Goal: Task Accomplishment & Management: Use online tool/utility

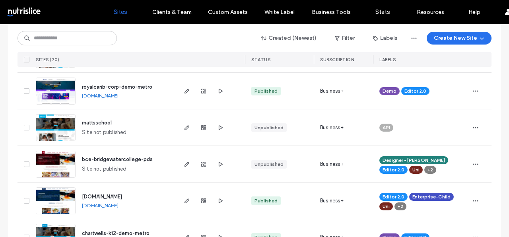
scroll to position [418, 0]
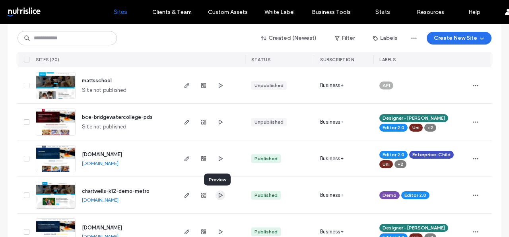
click at [219, 196] on use "button" at bounding box center [221, 194] width 4 height 5
click at [168, 159] on div "unedining.nutrislice.com unedining.nutrislice.com" at bounding box center [125, 158] width 100 height 36
click at [184, 159] on icon "button" at bounding box center [187, 158] width 6 height 6
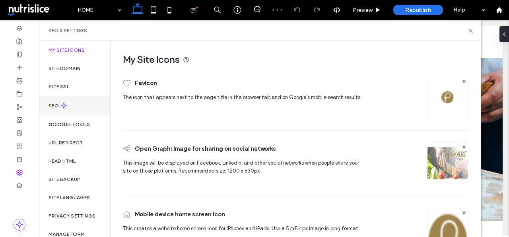
click at [52, 103] on label "SEO" at bounding box center [54, 106] width 12 height 6
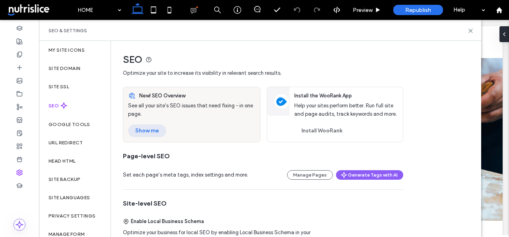
click at [148, 132] on button "Show me" at bounding box center [147, 130] width 38 height 13
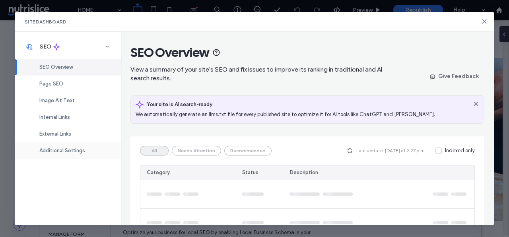
click at [66, 150] on span "Additional Settings" at bounding box center [62, 150] width 46 height 6
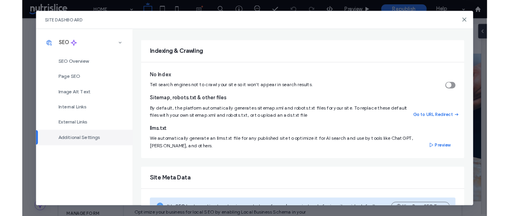
scroll to position [85, 0]
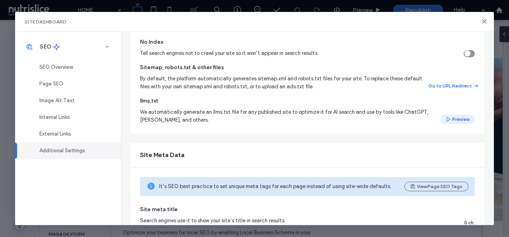
click at [451, 118] on span "button" at bounding box center [448, 119] width 7 height 9
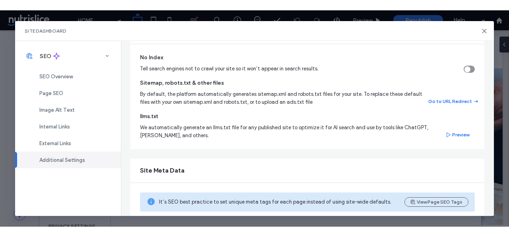
scroll to position [77, 0]
